Goal: Navigation & Orientation: Find specific page/section

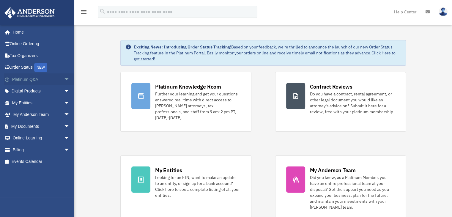
click at [64, 79] on span "arrow_drop_down" at bounding box center [70, 79] width 12 height 12
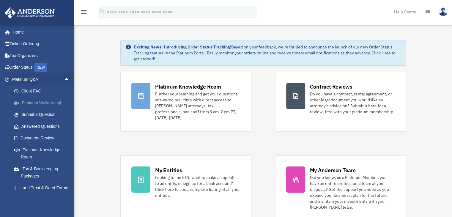
click at [41, 103] on link "Platinum Walkthrough" at bounding box center [43, 103] width 70 height 12
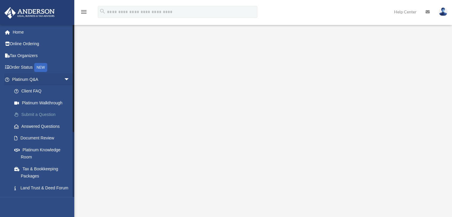
click at [37, 112] on link "Submit a Question" at bounding box center [43, 115] width 70 height 12
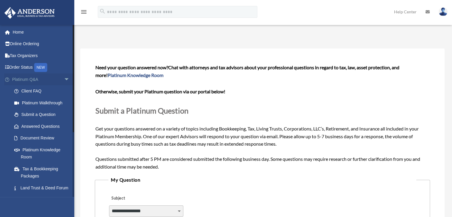
click at [64, 79] on span "arrow_drop_down" at bounding box center [70, 79] width 12 height 12
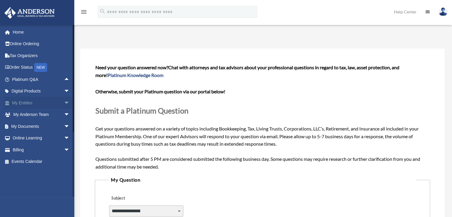
click at [64, 103] on span "arrow_drop_down" at bounding box center [70, 103] width 12 height 12
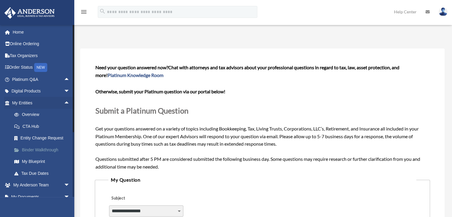
click at [40, 150] on link "Binder Walkthrough" at bounding box center [43, 150] width 70 height 12
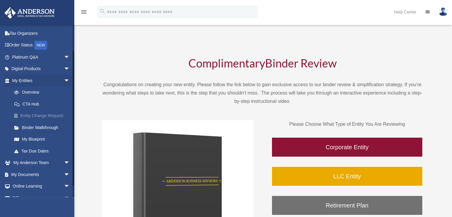
scroll to position [30, 0]
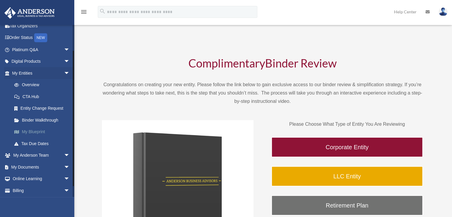
click at [36, 133] on link "My Blueprint" at bounding box center [43, 132] width 70 height 12
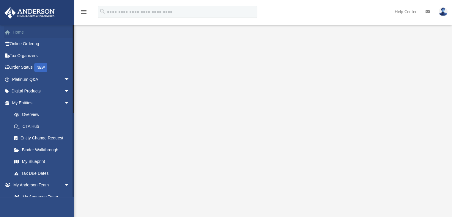
click at [21, 29] on link "Home" at bounding box center [41, 32] width 75 height 12
